Goal: Task Accomplishment & Management: Manage account settings

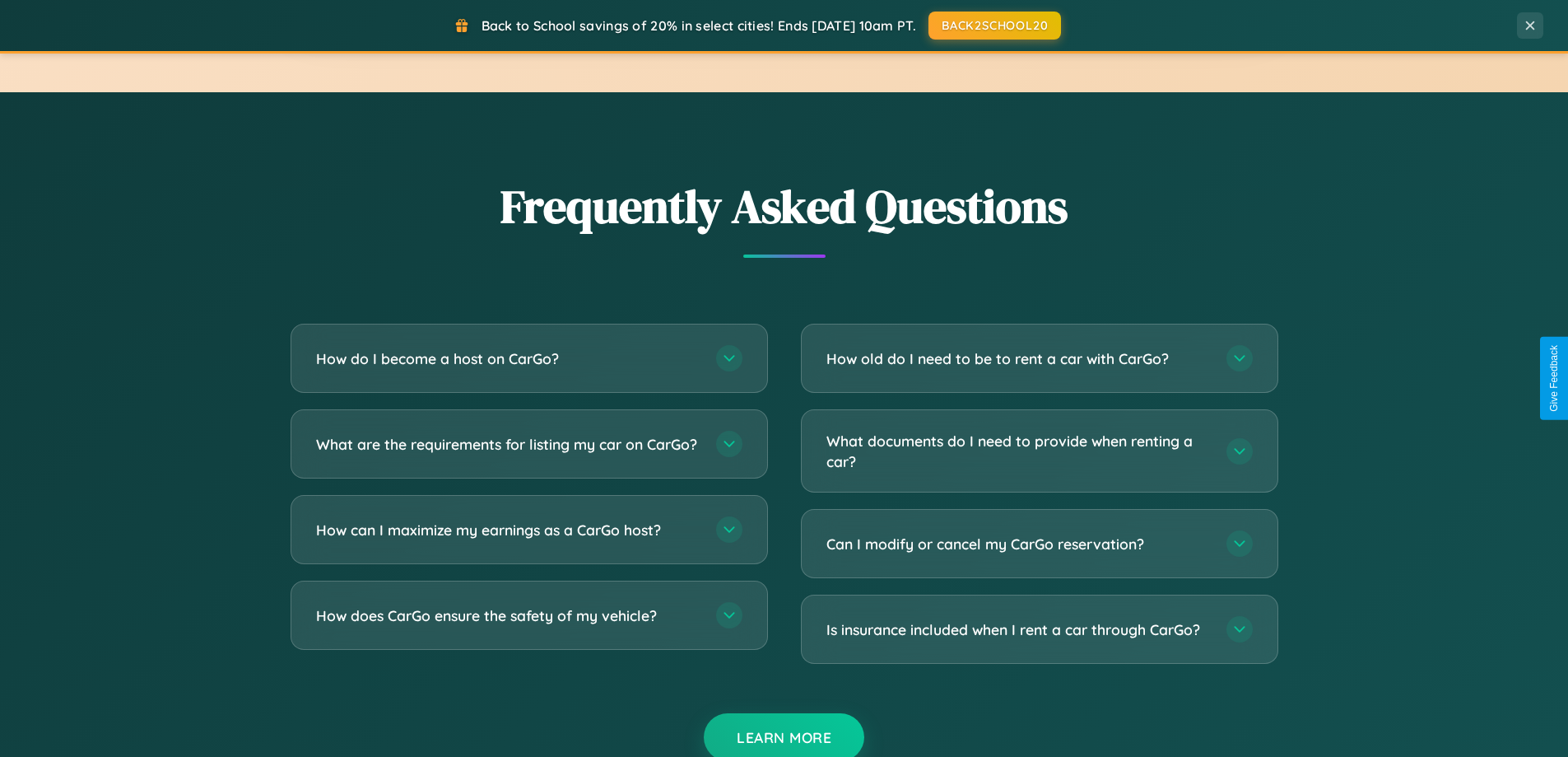
scroll to position [3168, 0]
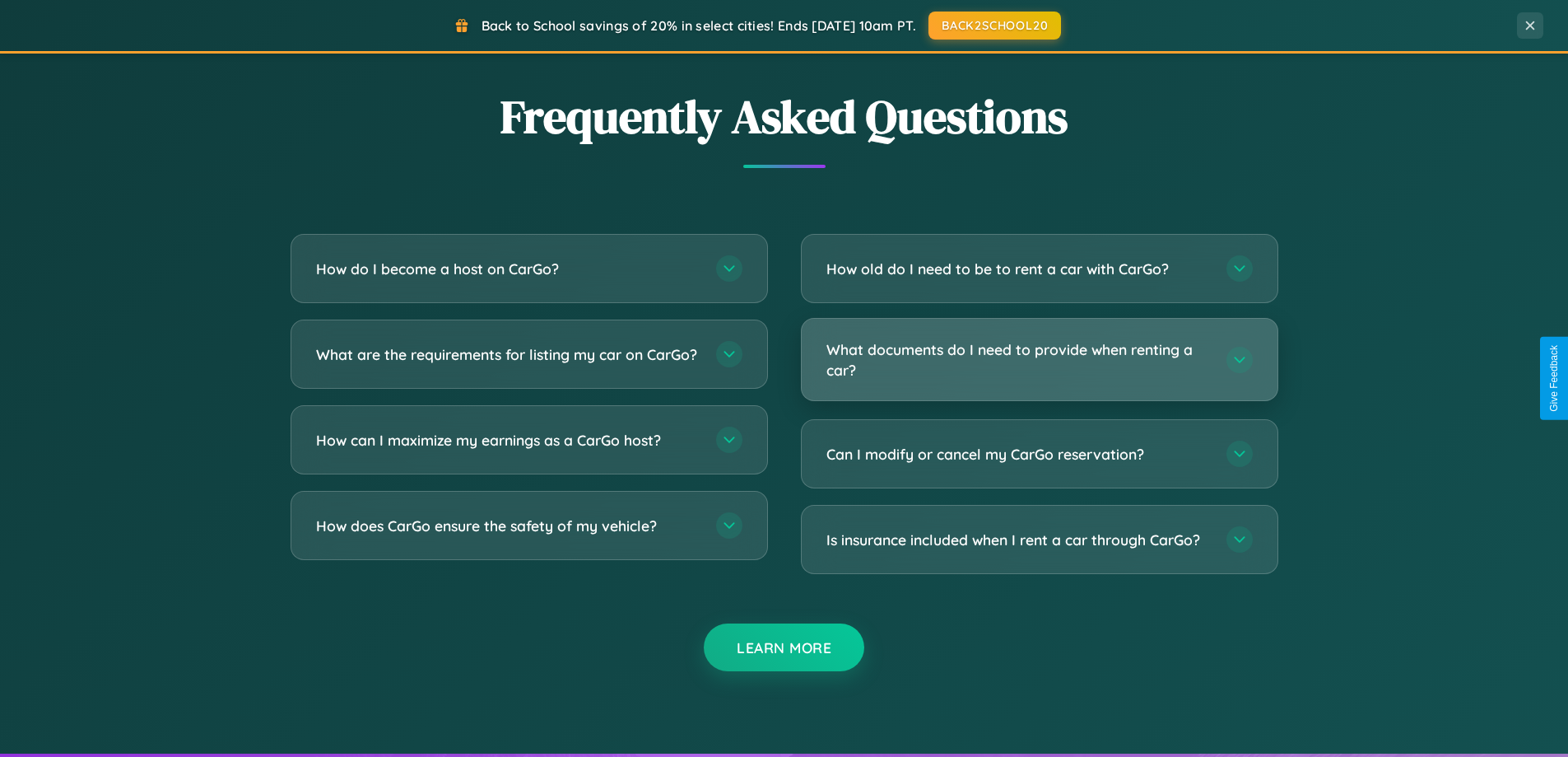
click at [1039, 359] on h3 "What documents do I need to provide when renting a car?" at bounding box center [1018, 360] width 384 height 40
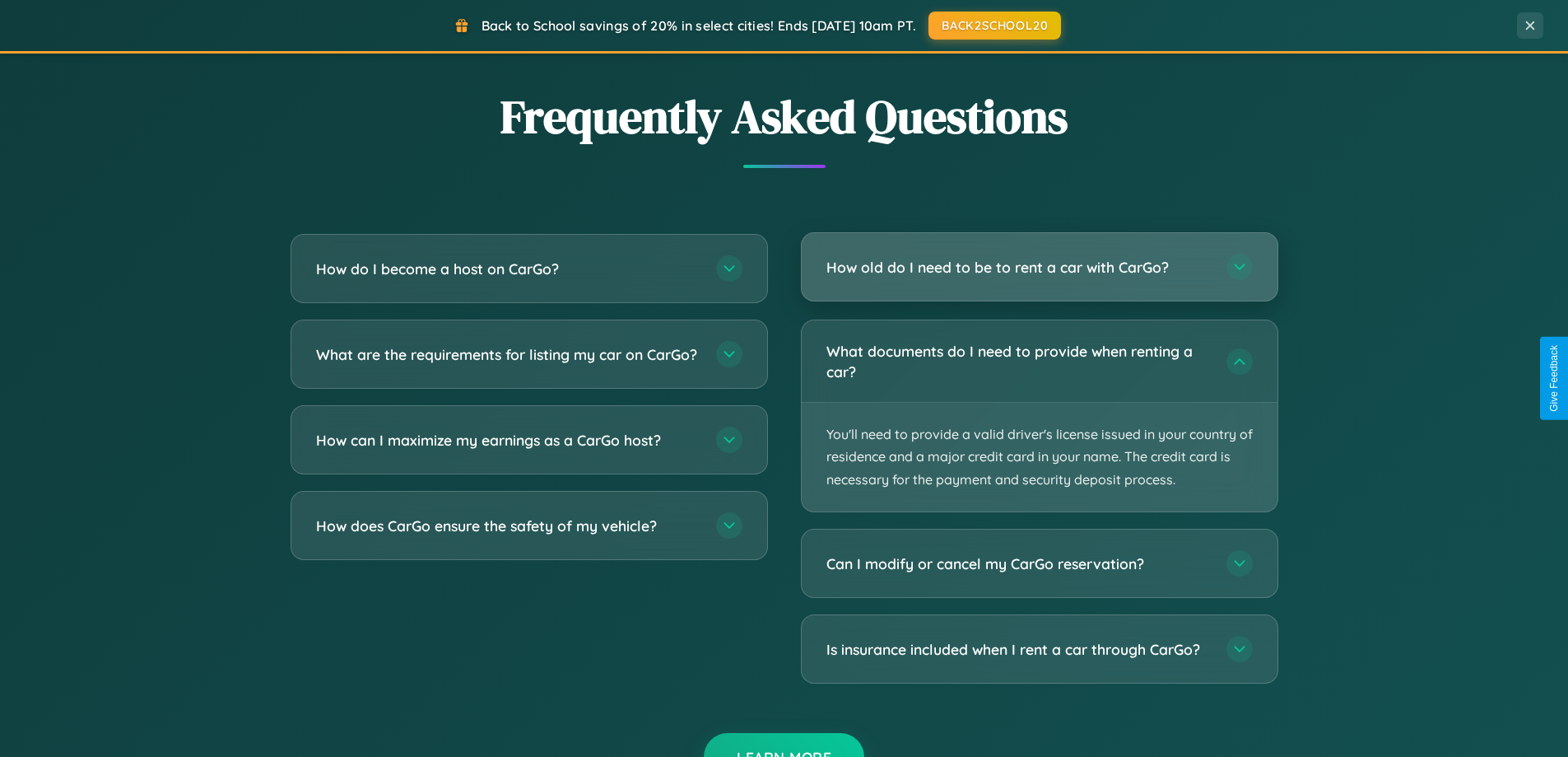
click at [1039, 267] on h3 "How old do I need to be to rent a car with CarGo?" at bounding box center [1018, 267] width 384 height 21
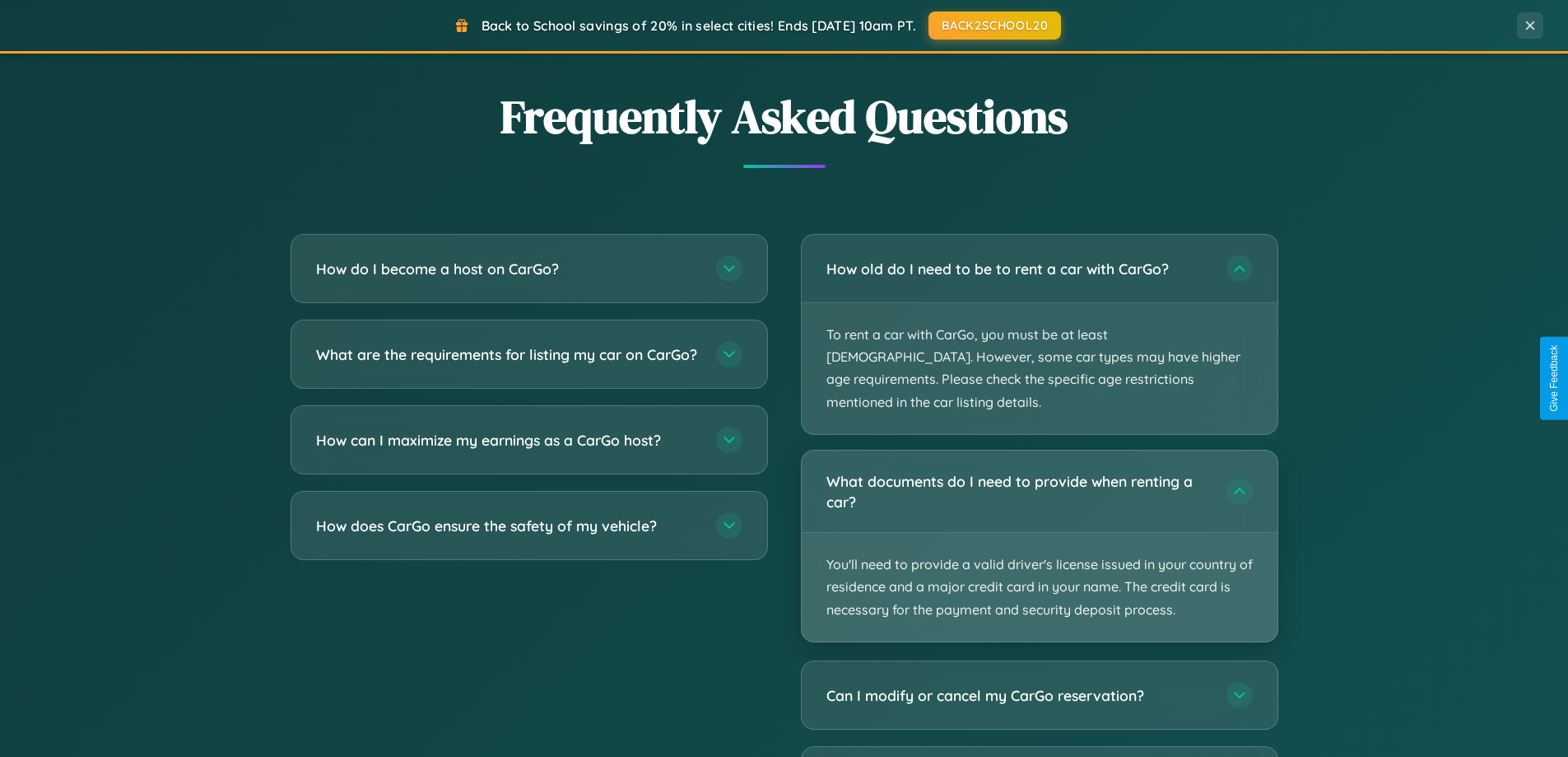
click at [1039, 533] on p "You'll need to provide a valid driver's license issued in your country of resid…" at bounding box center [1040, 586] width 476 height 108
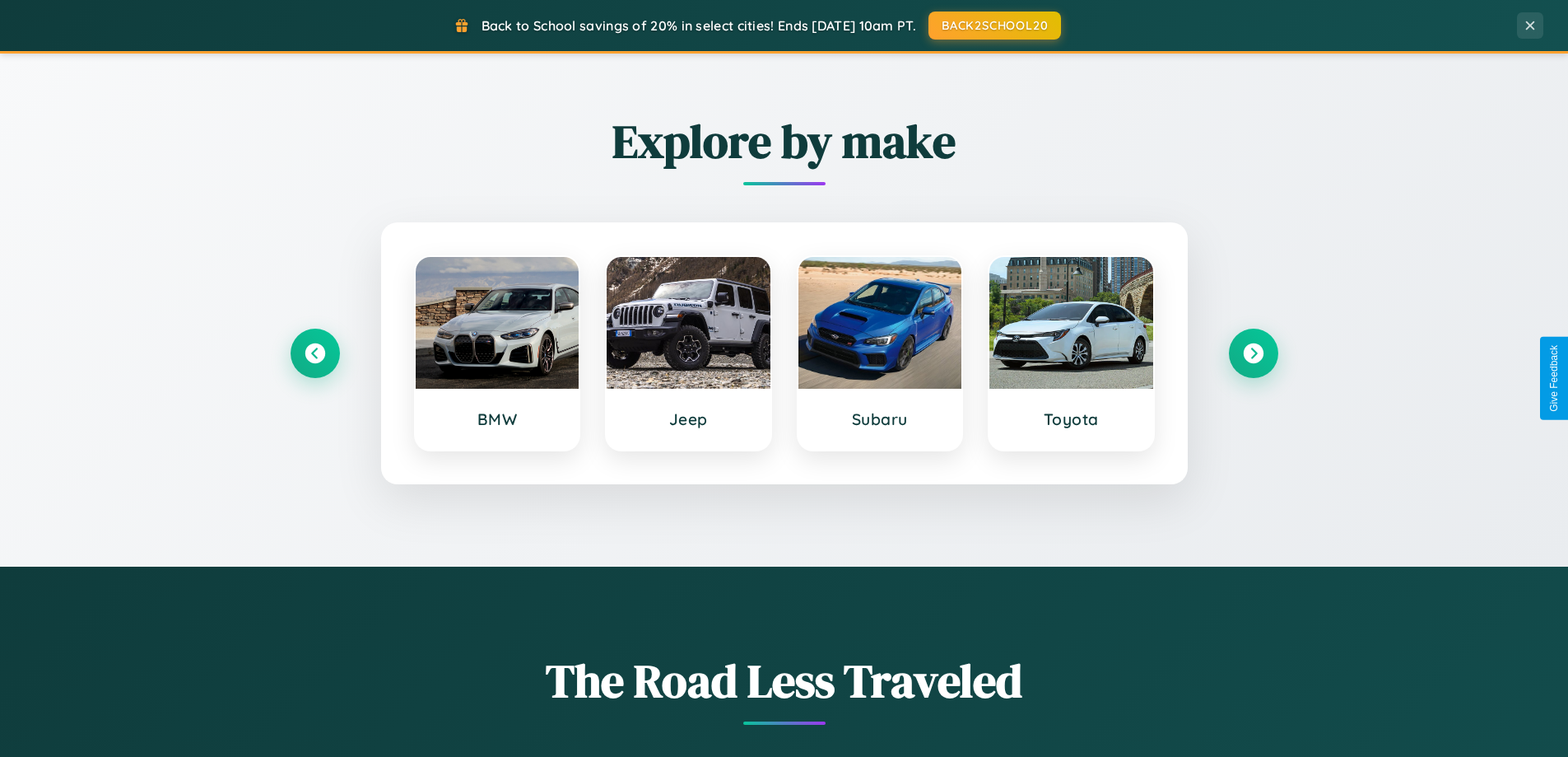
scroll to position [0, 0]
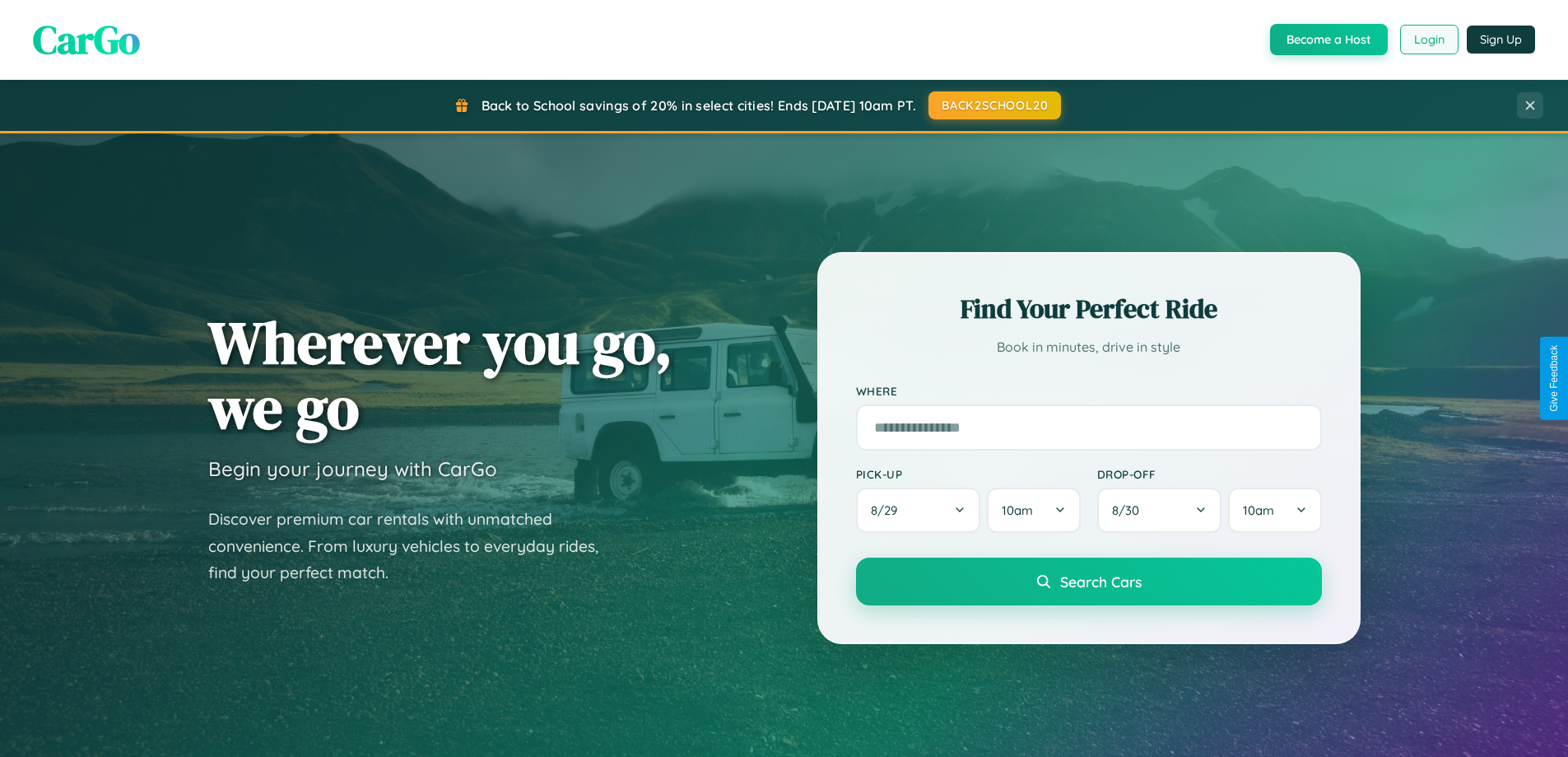
click at [1428, 39] on button "Login" at bounding box center [1429, 39] width 59 height 29
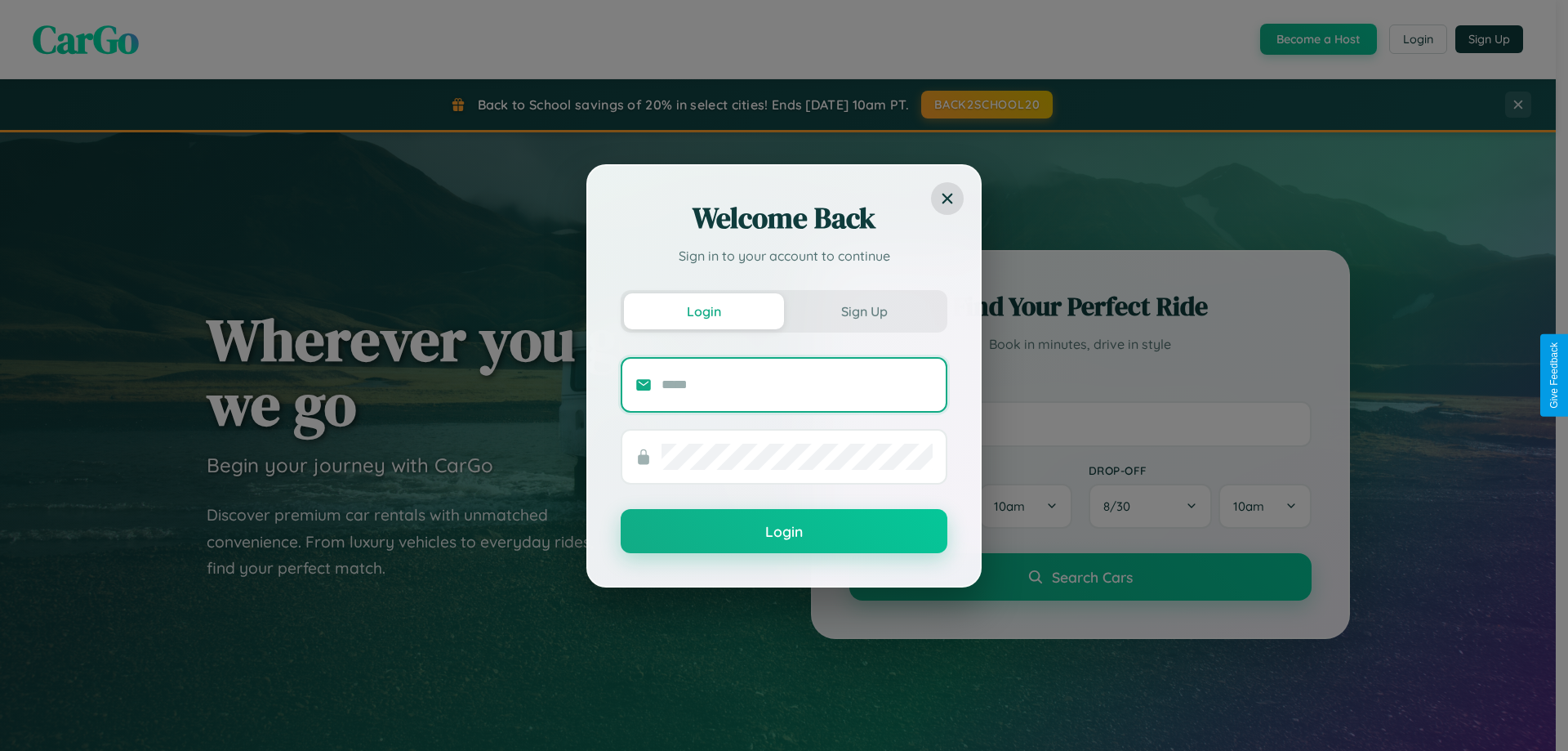
click at [797, 384] on input "text" at bounding box center [796, 384] width 271 height 26
type input "**********"
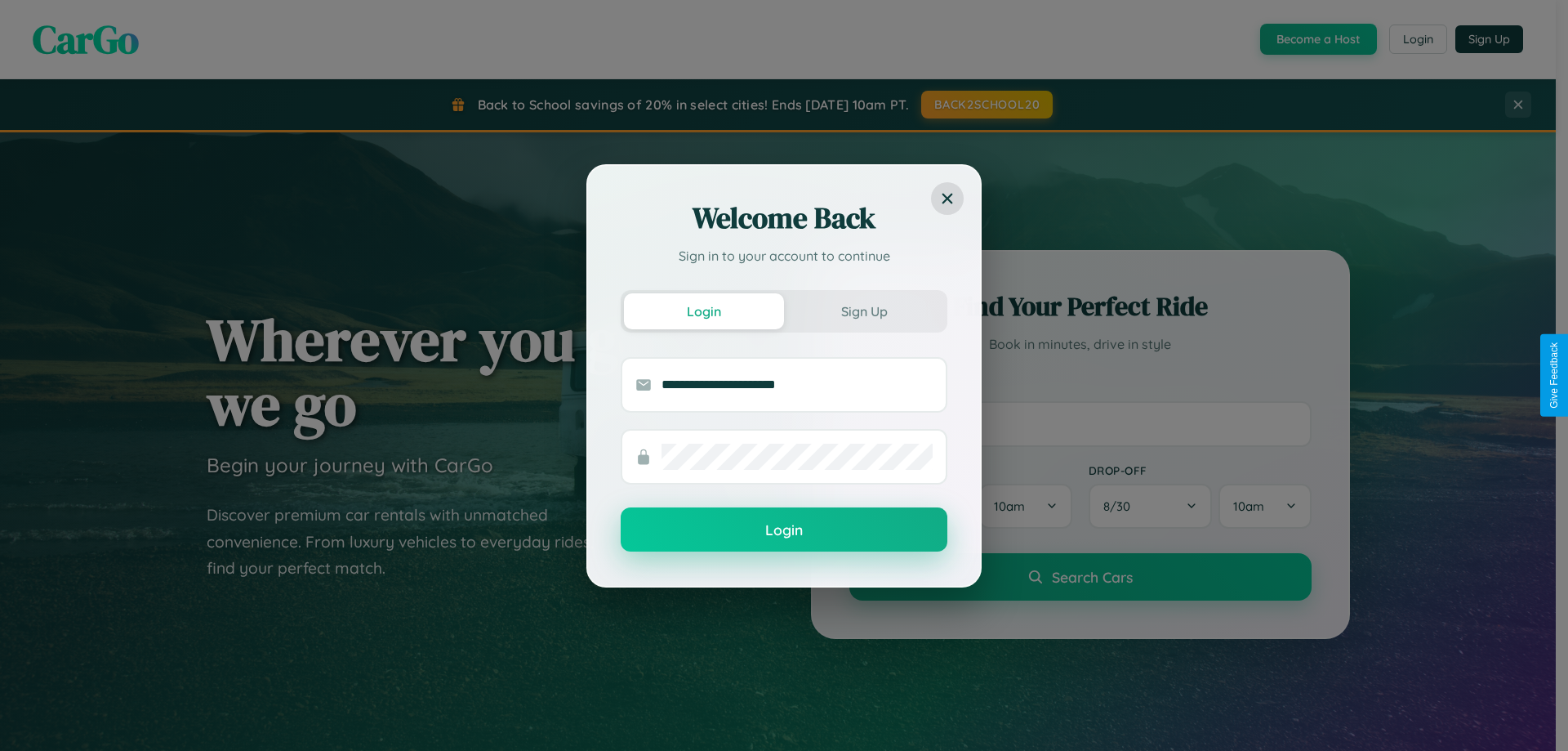
click at [784, 530] on button "Login" at bounding box center [784, 529] width 327 height 44
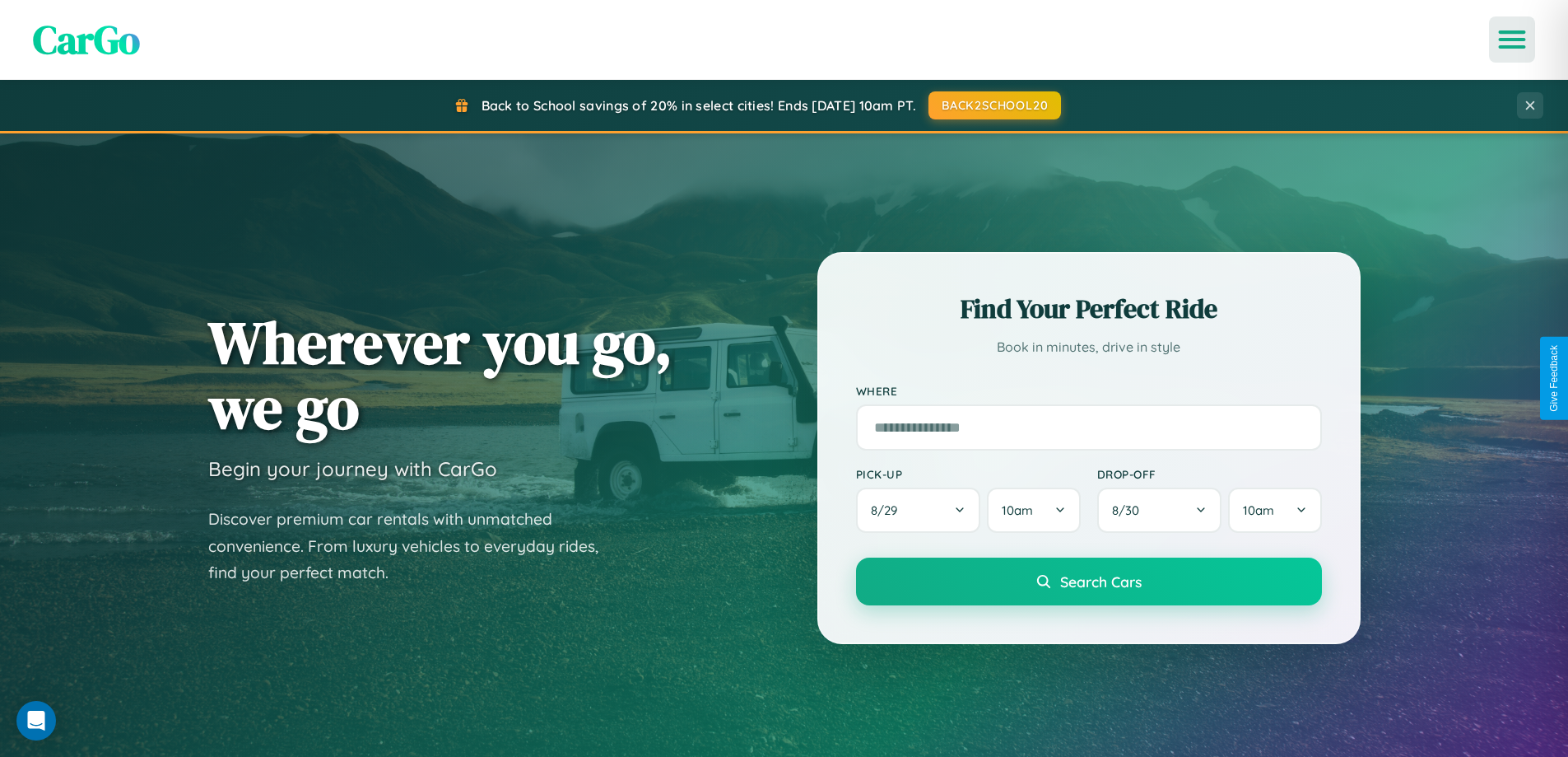
click at [1512, 39] on icon "Open menu" at bounding box center [1513, 39] width 24 height 15
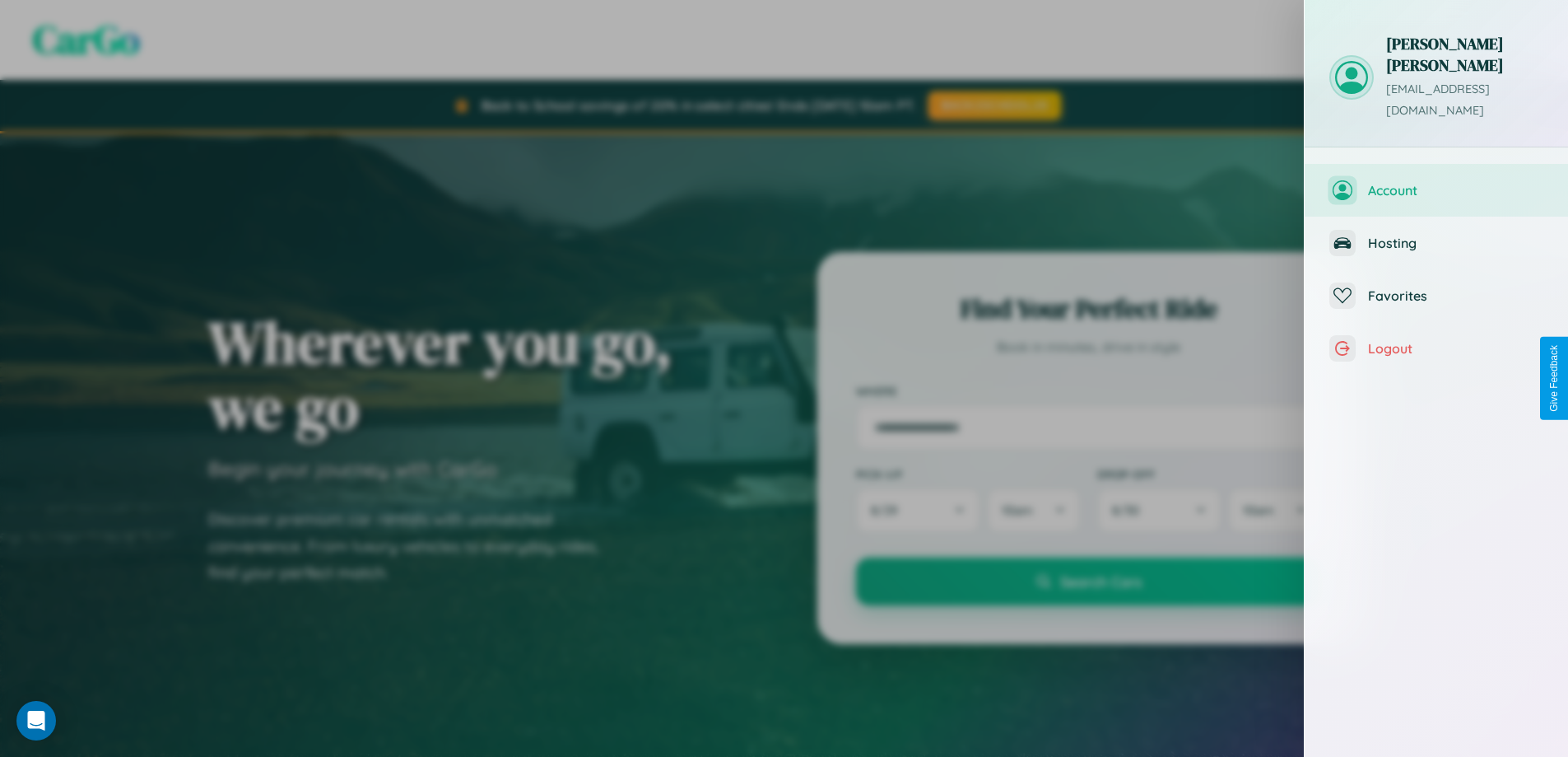
click at [1436, 182] on span "Account" at bounding box center [1455, 191] width 176 height 17
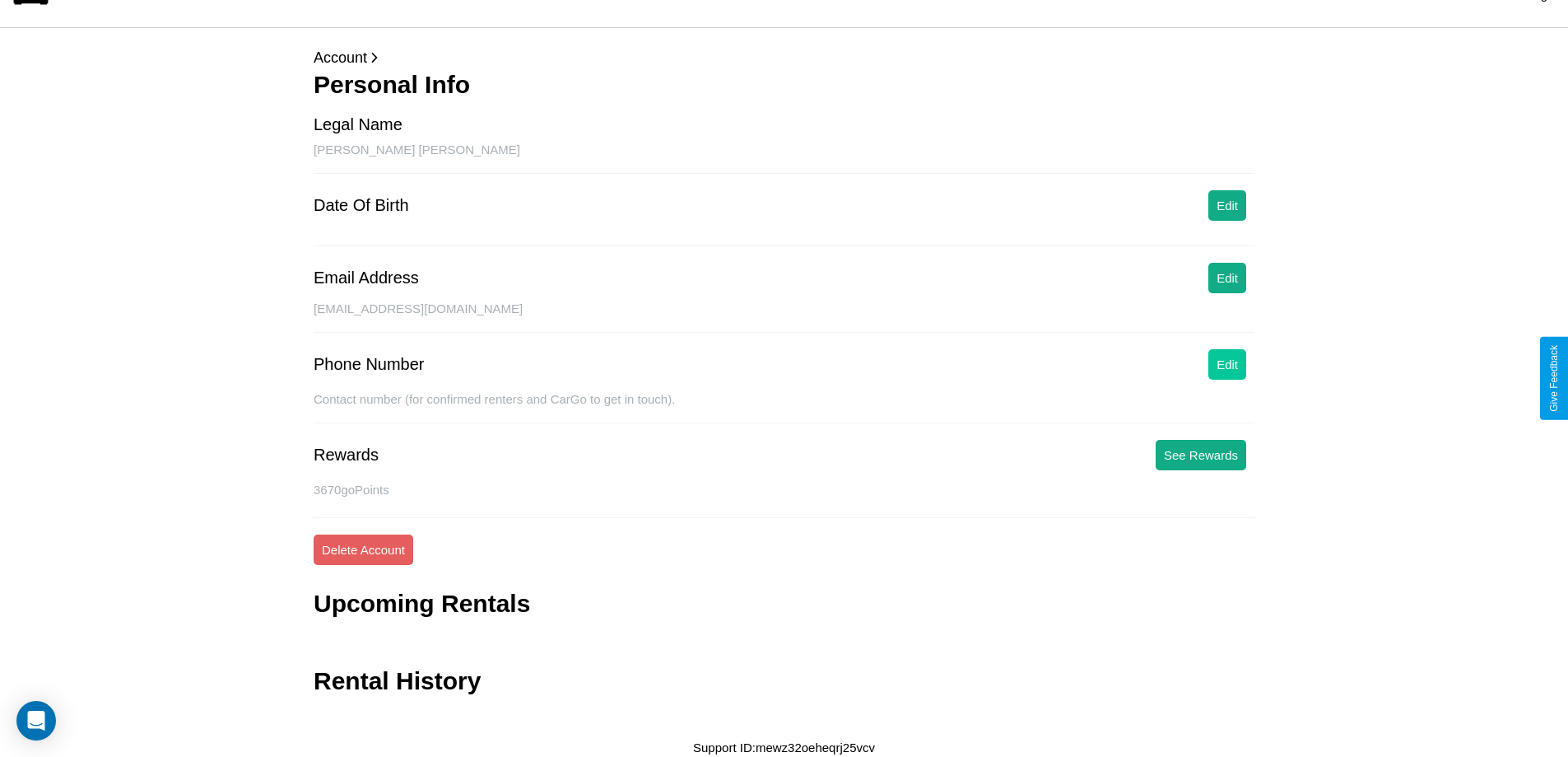
scroll to position [39, 0]
click at [1227, 362] on button "Edit" at bounding box center [1227, 363] width 38 height 30
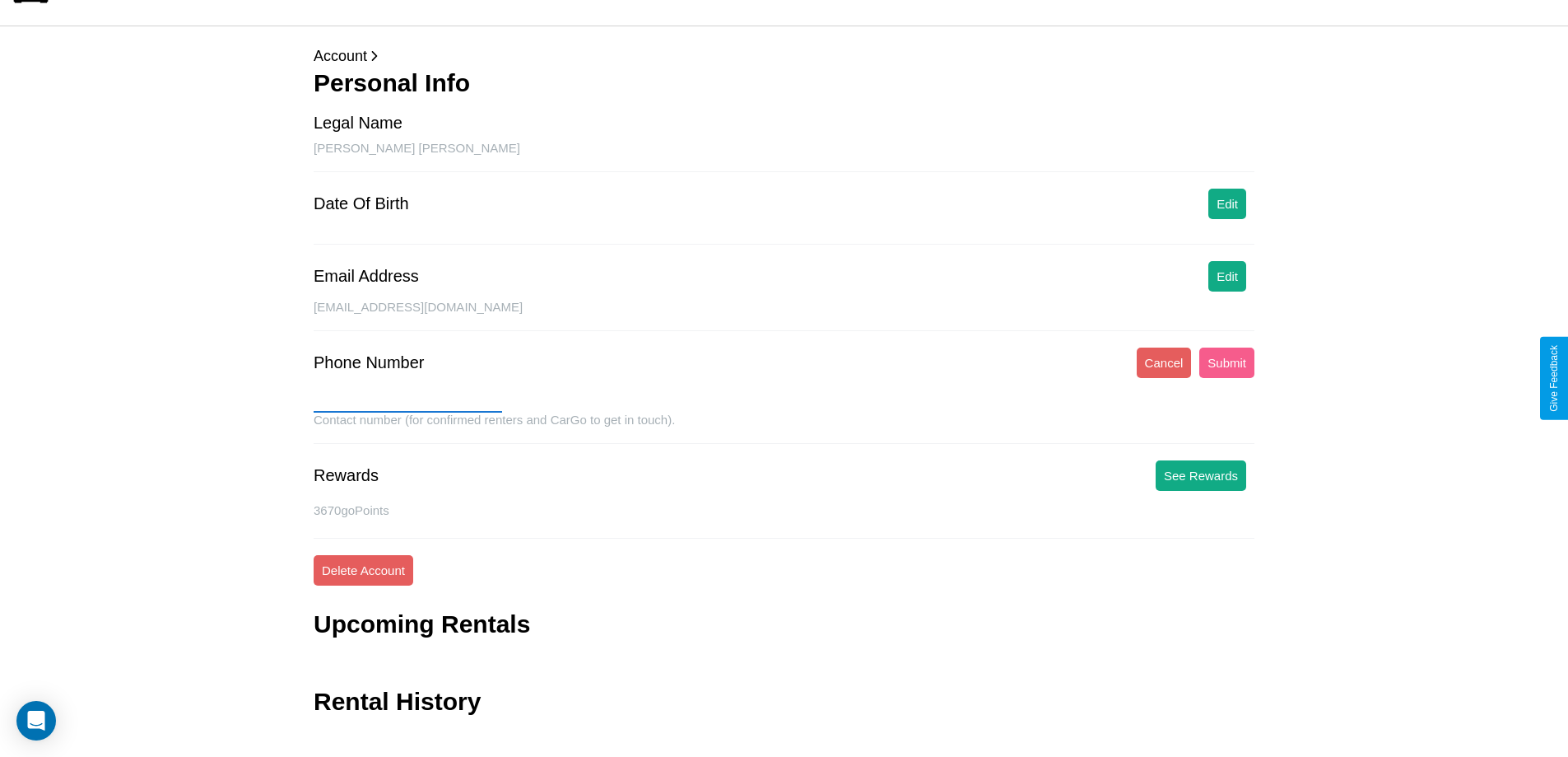
click at [407, 399] on input "text" at bounding box center [407, 399] width 188 height 26
type input "**********"
click at [1226, 362] on button "Submit" at bounding box center [1227, 363] width 55 height 30
